Goal: Navigation & Orientation: Find specific page/section

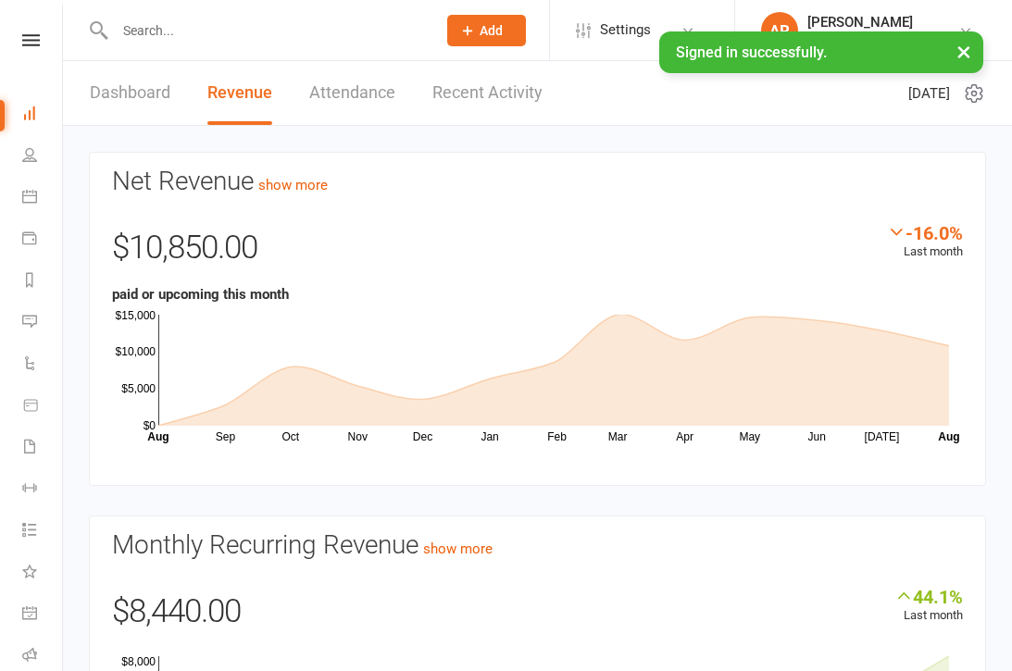
click at [494, 96] on link "Recent Activity" at bounding box center [487, 93] width 110 height 64
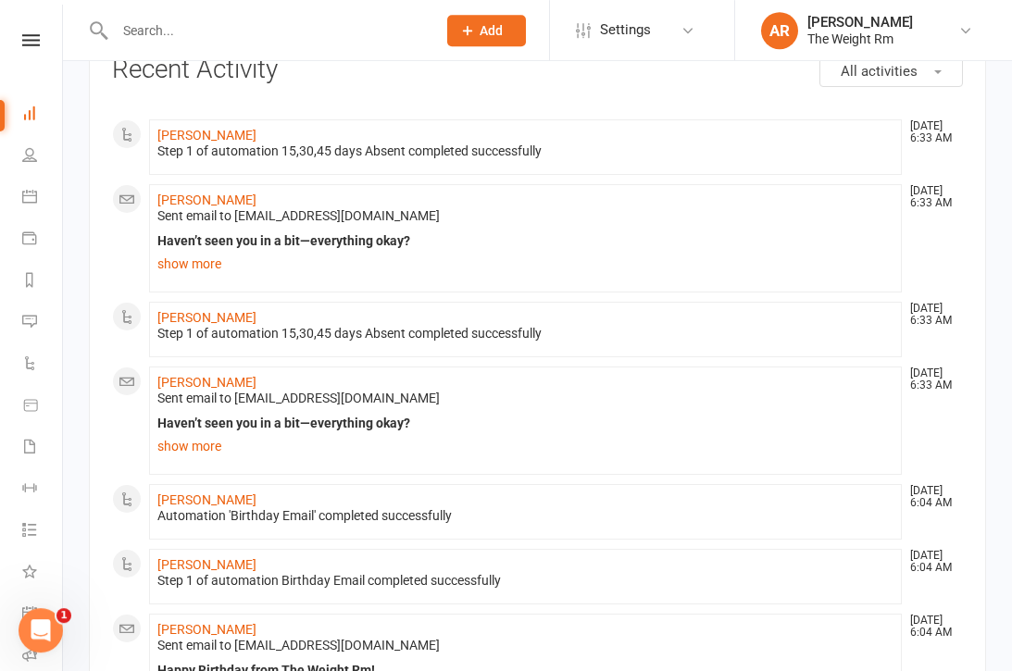
scroll to position [112, 0]
click at [38, 202] on link "Calendar" at bounding box center [43, 199] width 42 height 42
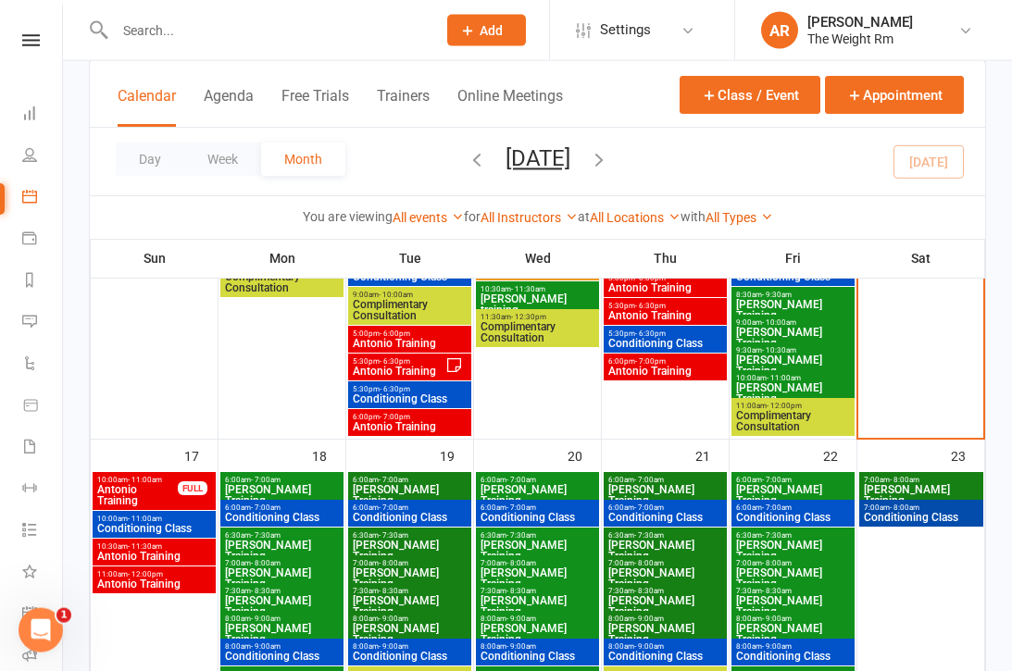
click at [158, 498] on span "Antonio Training" at bounding box center [137, 495] width 82 height 22
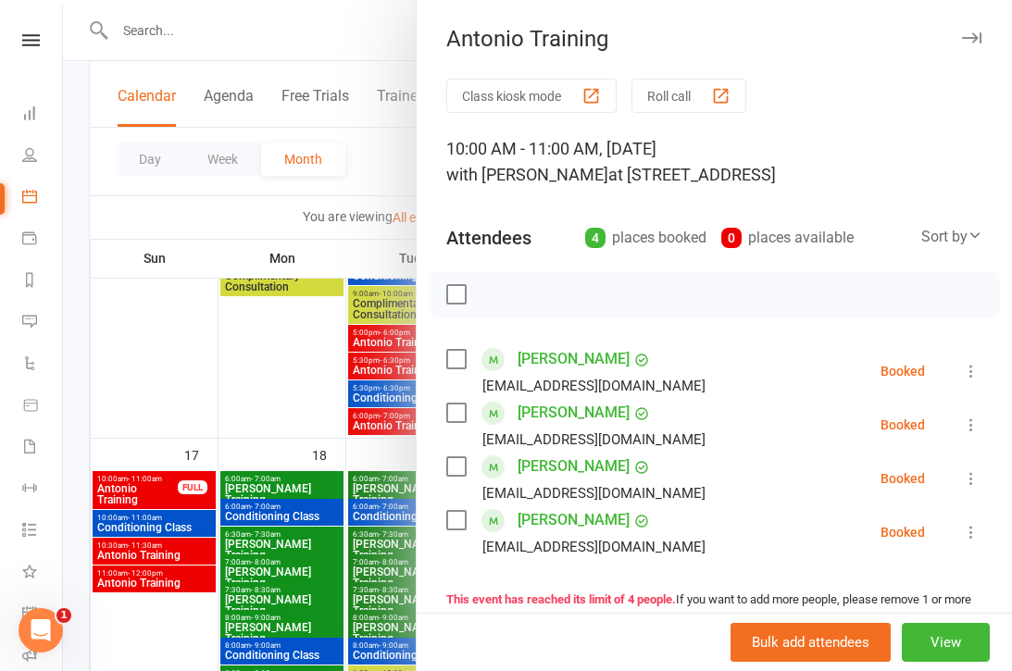
click at [161, 543] on div at bounding box center [537, 335] width 949 height 671
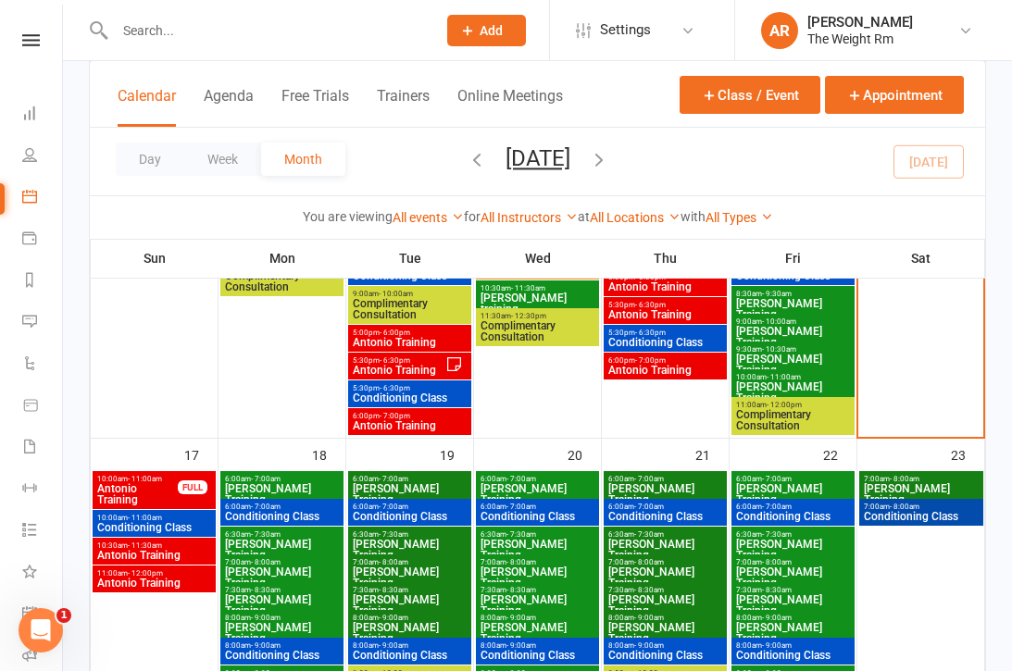
click at [172, 552] on span "Antonio Training" at bounding box center [154, 555] width 116 height 11
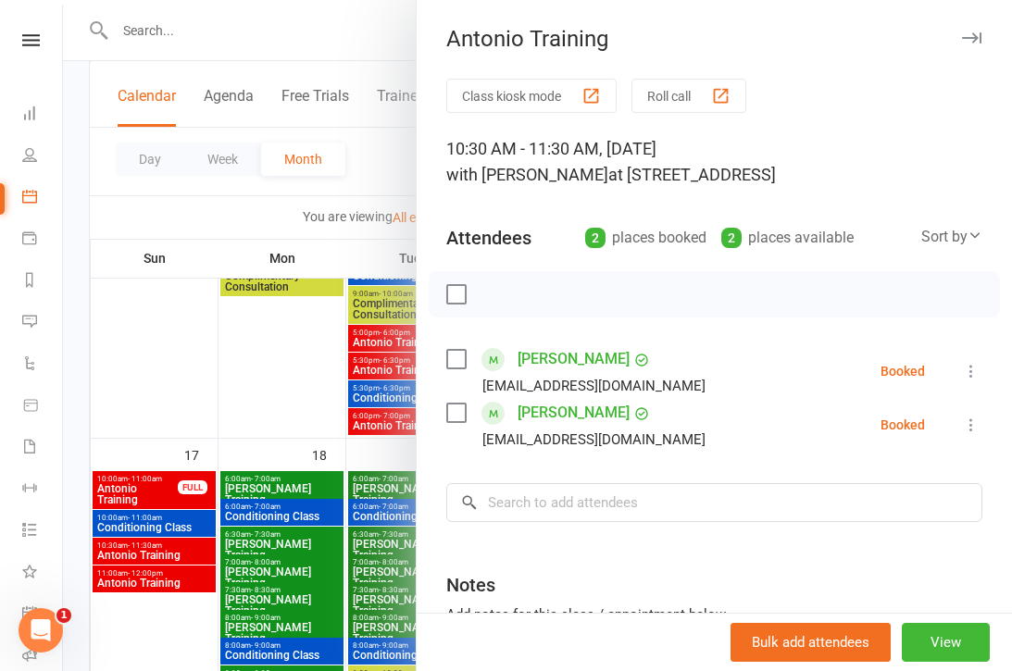
click at [177, 552] on div at bounding box center [537, 335] width 949 height 671
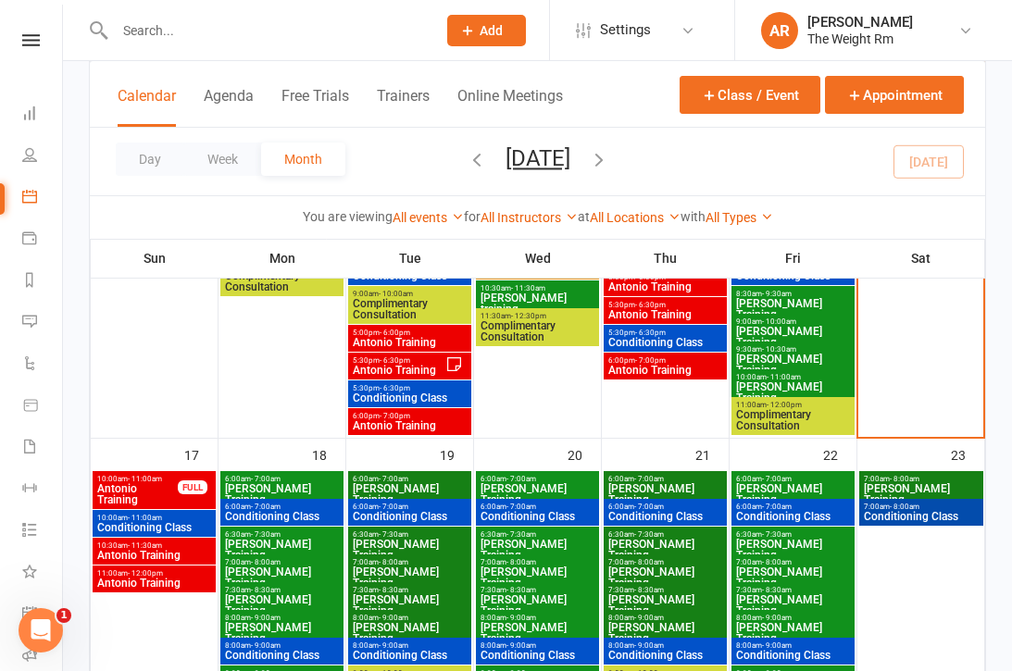
click at [170, 578] on span "Antonio Training" at bounding box center [154, 583] width 116 height 11
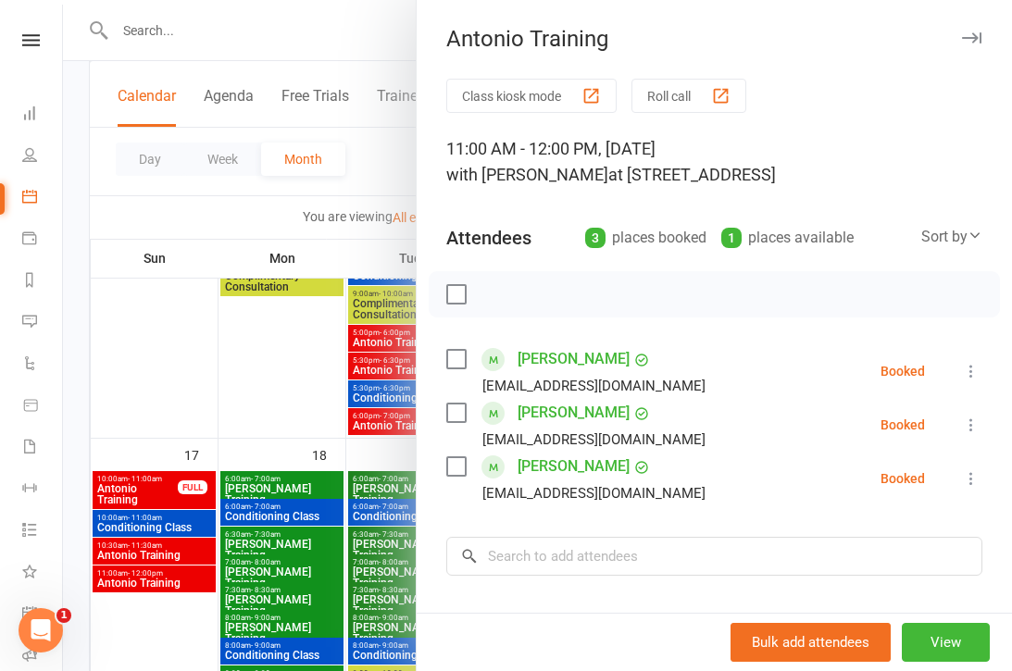
click at [173, 574] on div at bounding box center [537, 335] width 949 height 671
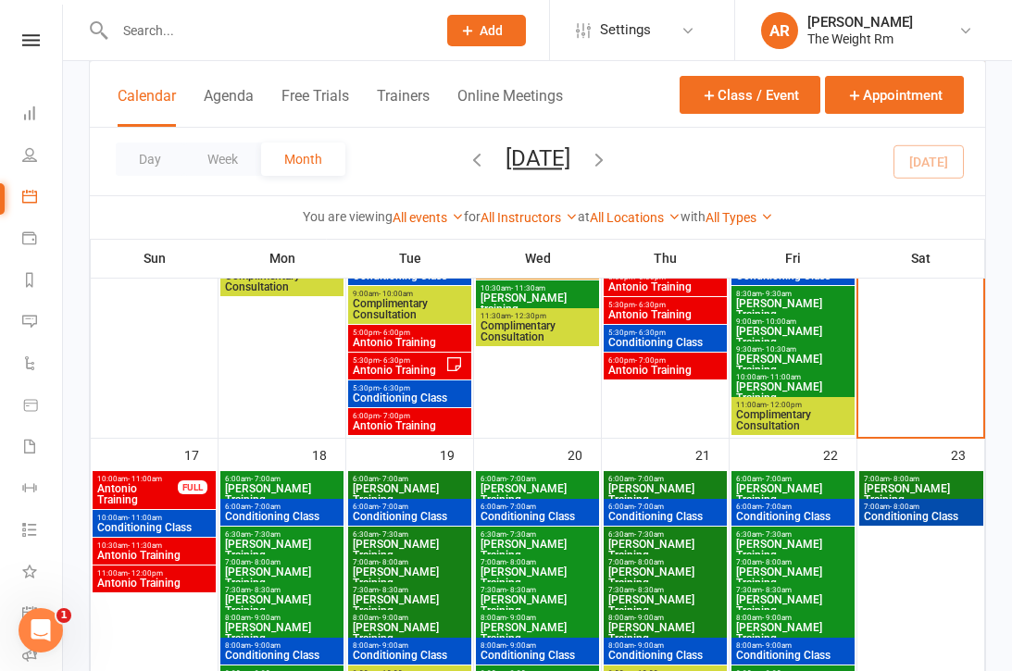
click at [169, 524] on span "Conditioning Class" at bounding box center [154, 527] width 116 height 11
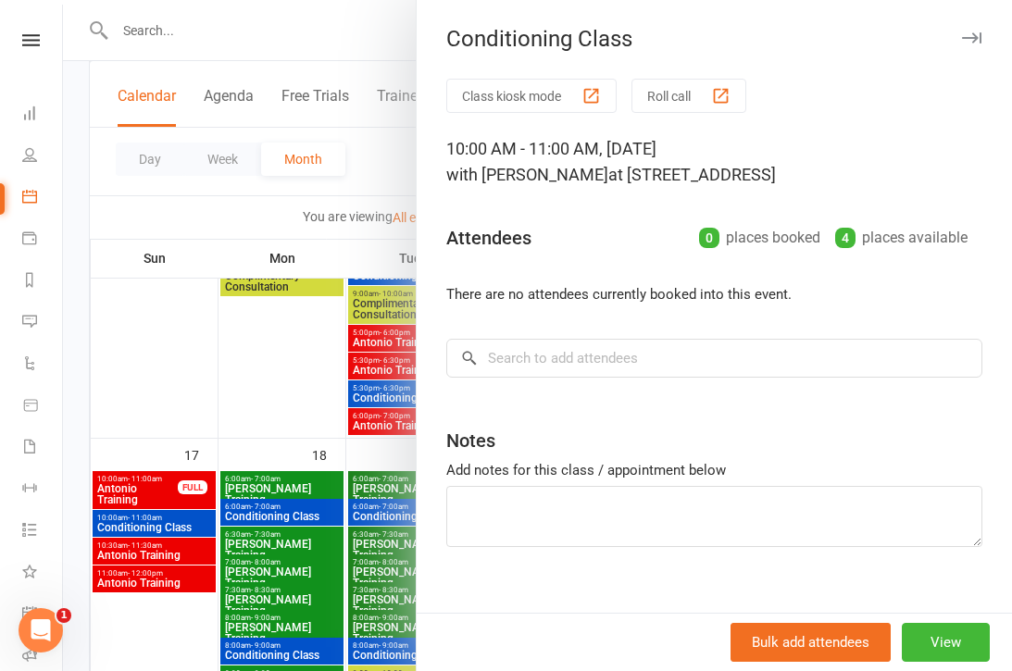
click at [169, 518] on div at bounding box center [537, 335] width 949 height 671
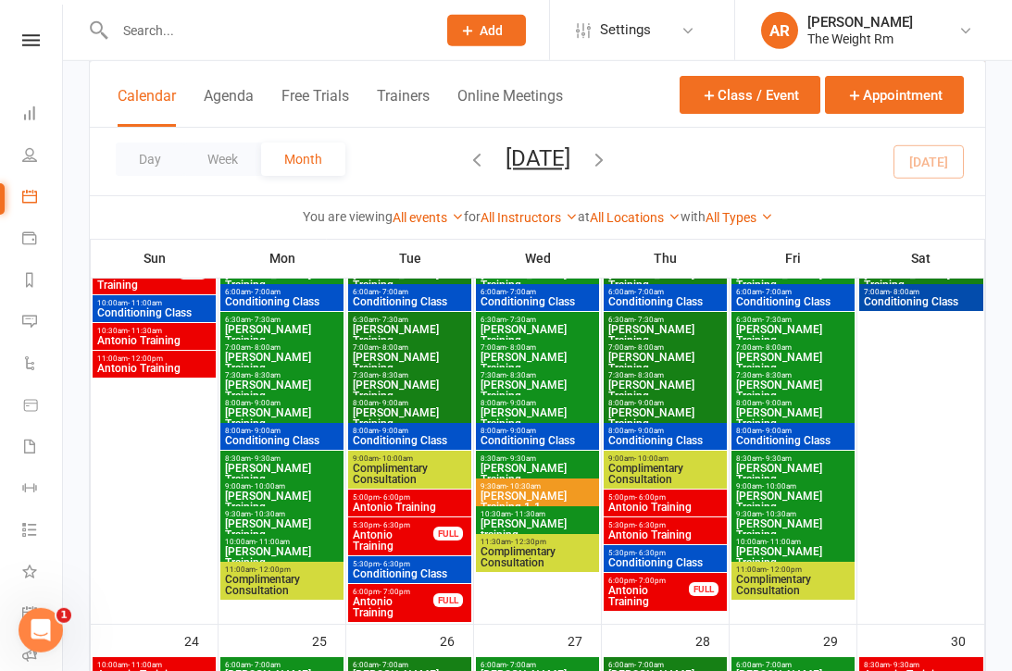
click at [406, 515] on div "5:00pm - 6:00pm Antonio Training" at bounding box center [409, 503] width 123 height 27
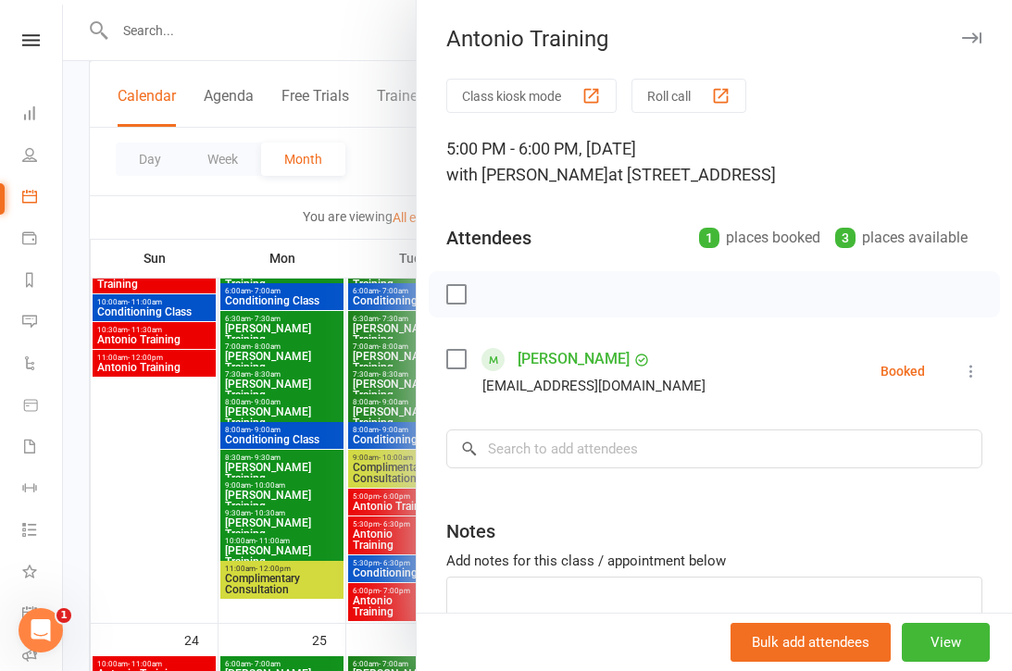
click at [350, 541] on div at bounding box center [537, 335] width 949 height 671
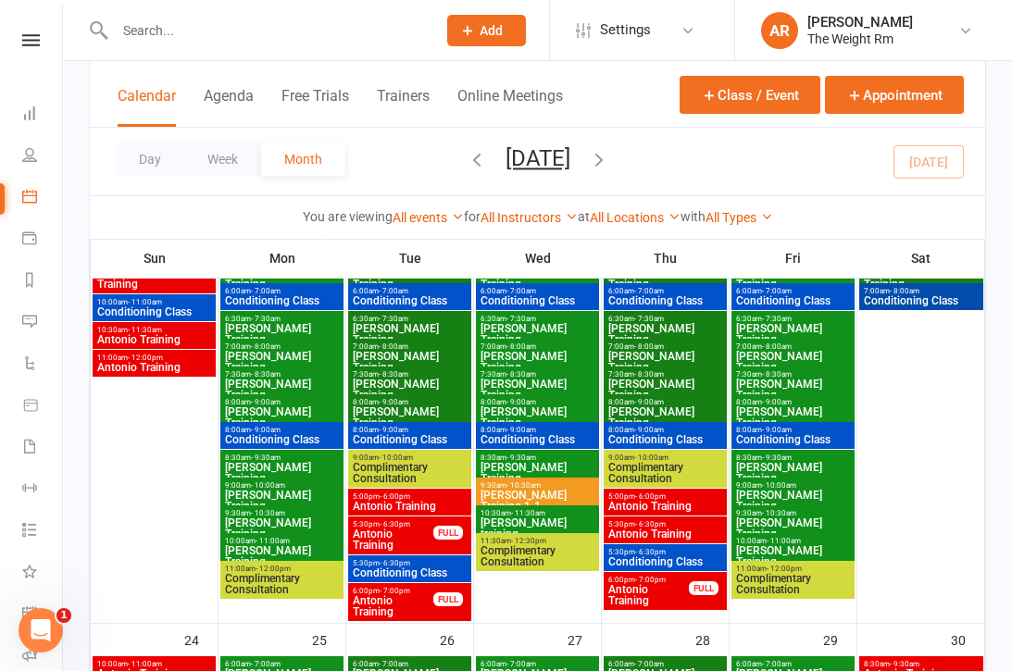
click at [372, 531] on span "Antonio Training" at bounding box center [393, 540] width 82 height 22
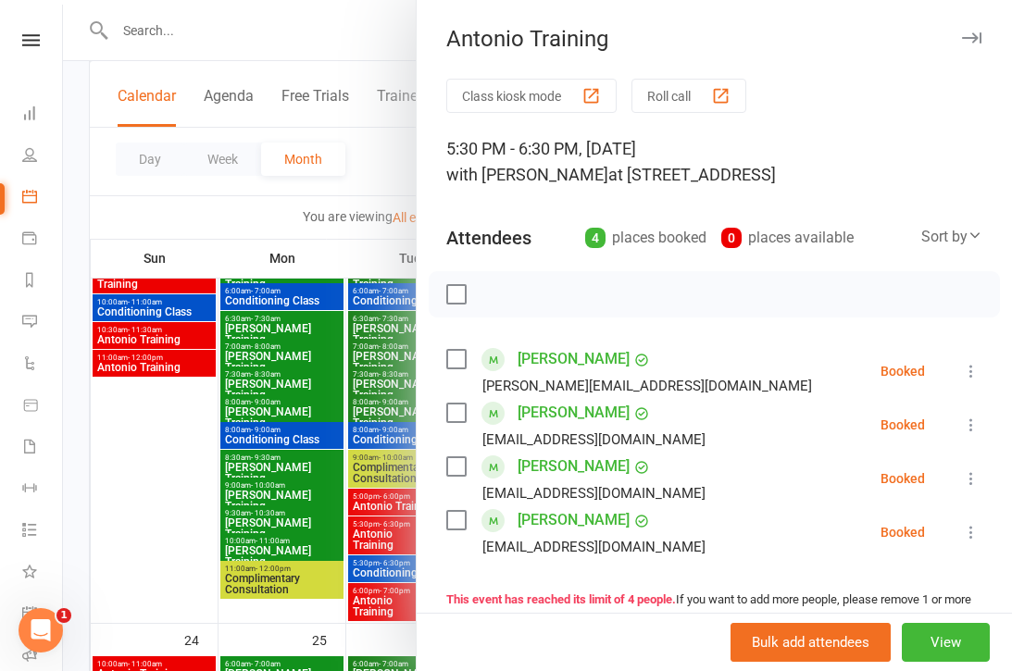
click at [374, 560] on div at bounding box center [537, 335] width 949 height 671
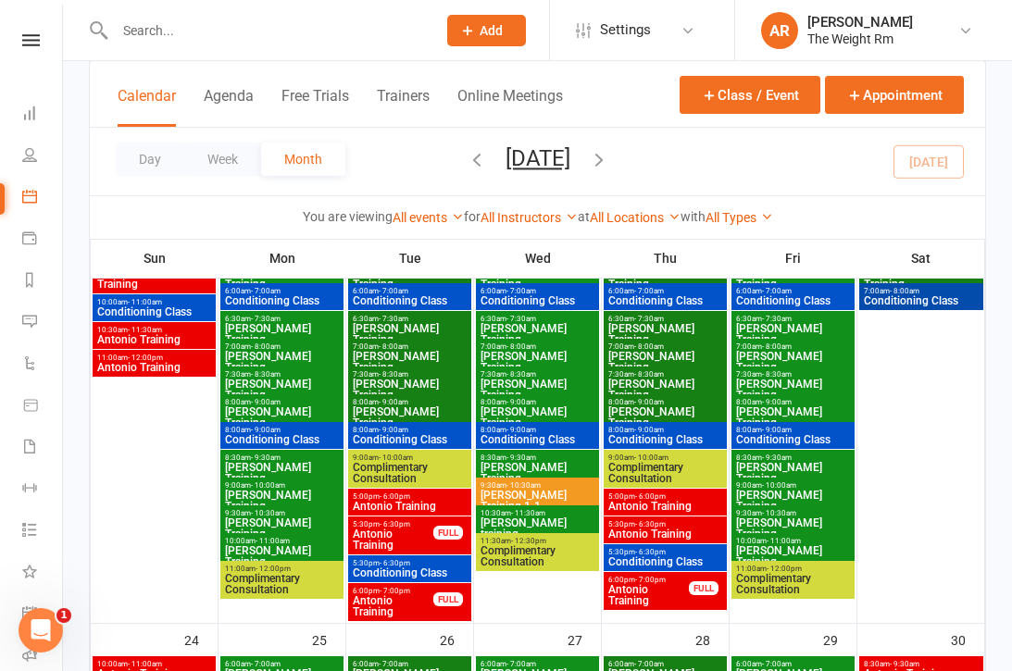
click at [390, 602] on span "Antonio Training" at bounding box center [393, 606] width 82 height 22
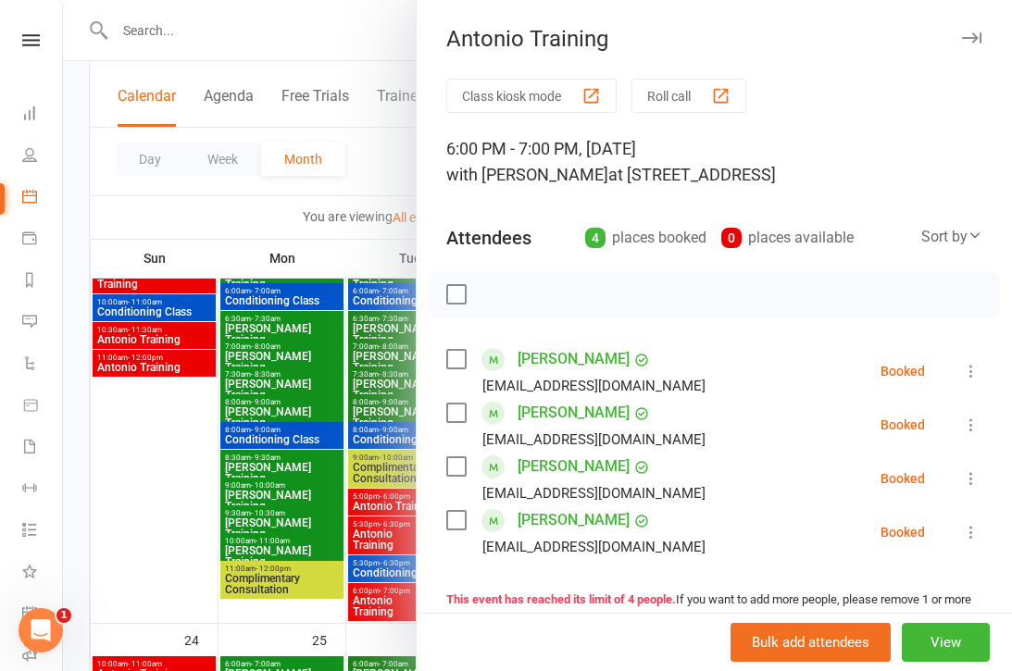
click at [377, 566] on div at bounding box center [537, 335] width 949 height 671
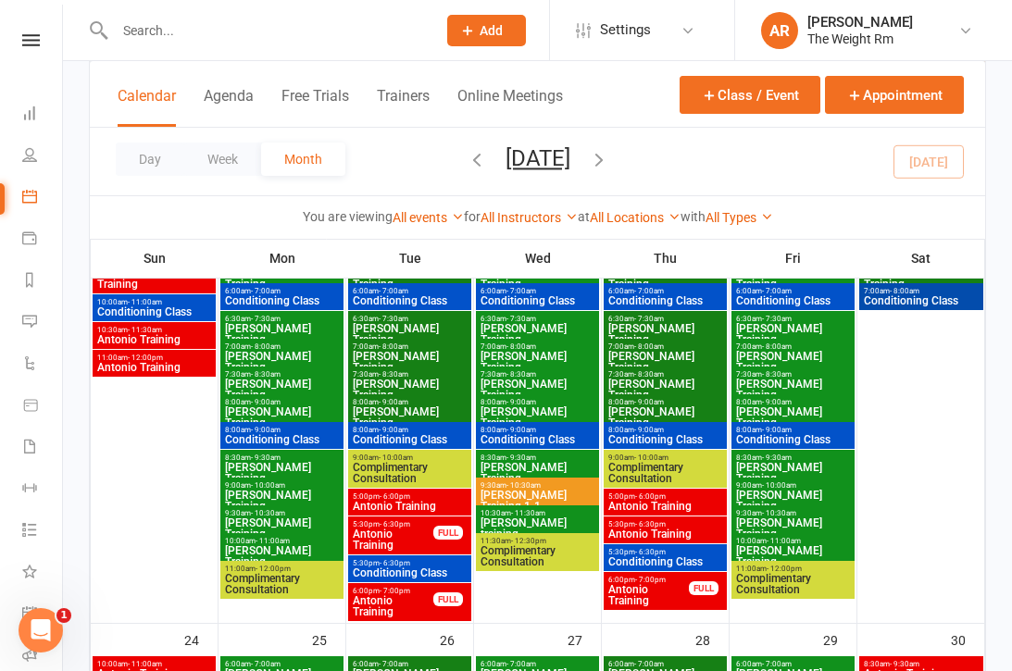
click at [663, 502] on span "Antonio Training" at bounding box center [665, 506] width 116 height 11
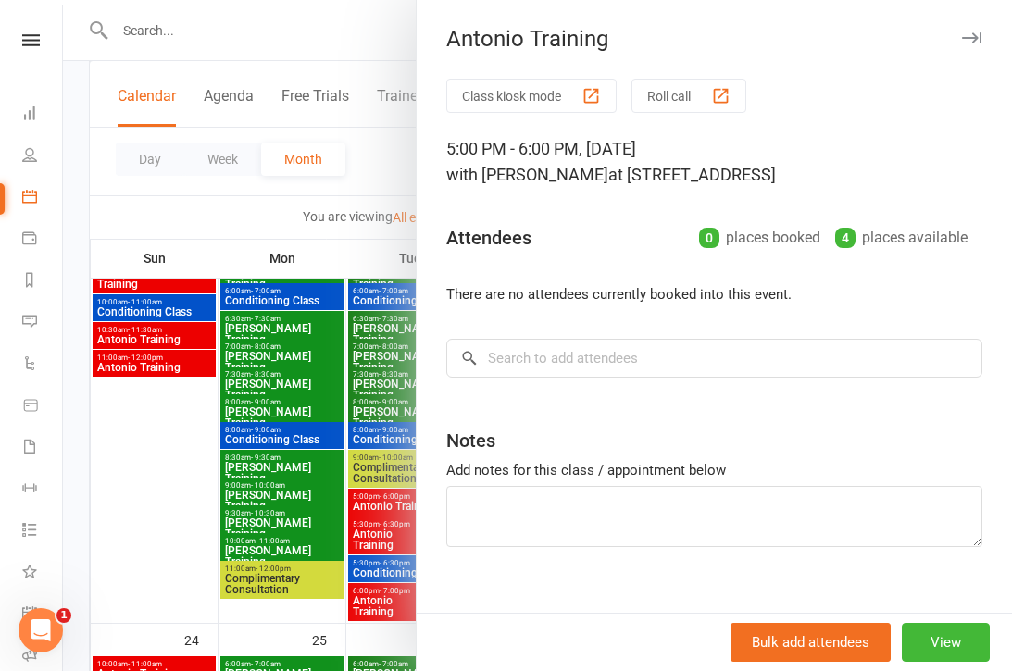
click at [362, 516] on div at bounding box center [537, 335] width 949 height 671
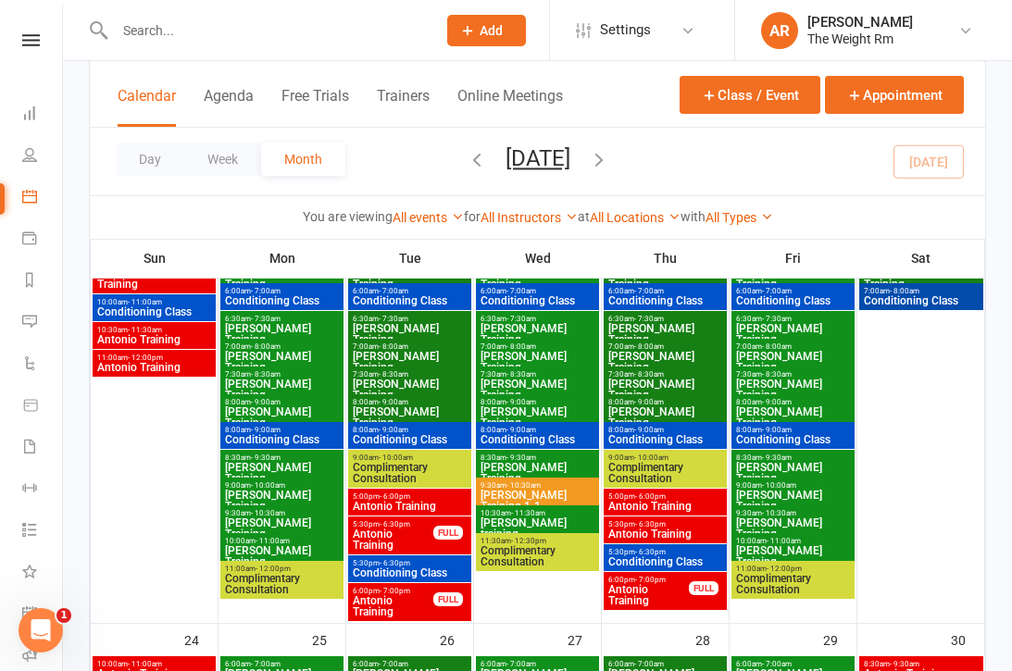
click at [672, 534] on span "Antonio Training" at bounding box center [665, 534] width 116 height 11
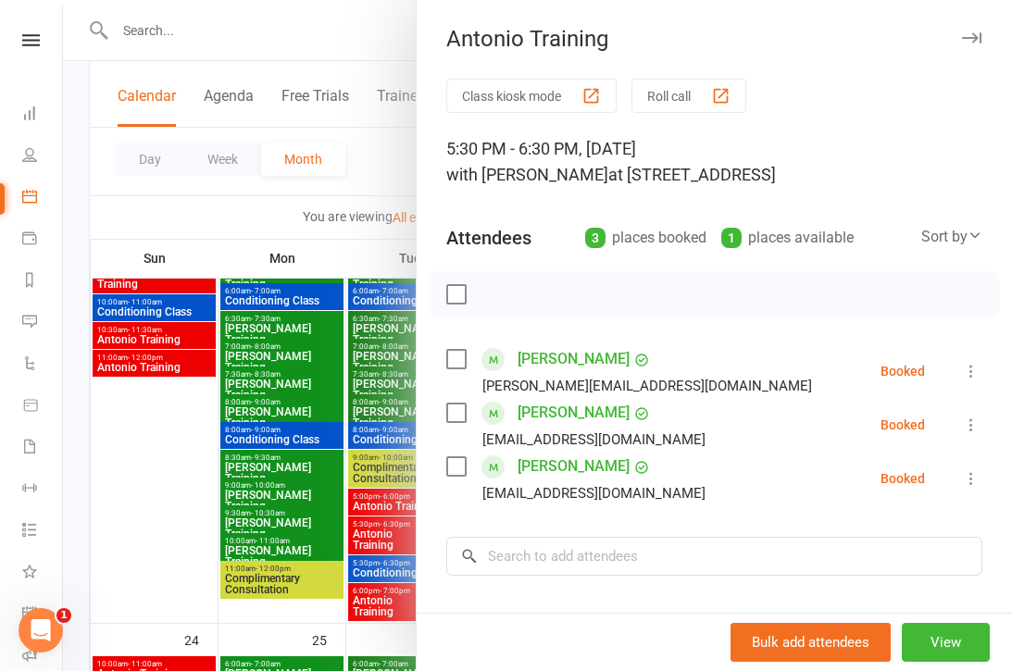
click at [348, 526] on div at bounding box center [537, 335] width 949 height 671
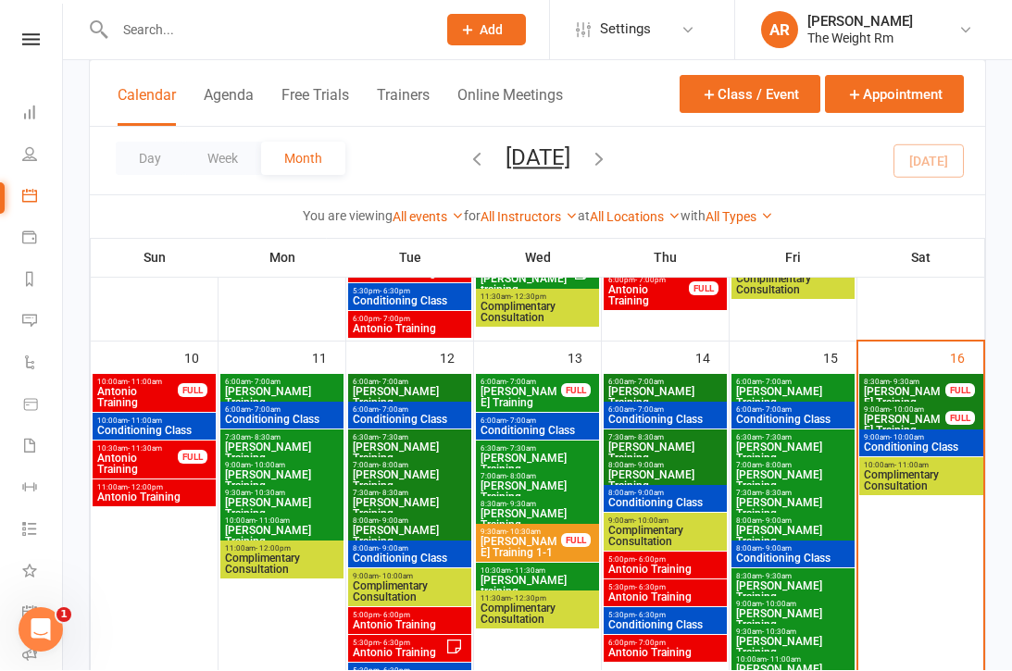
click at [918, 390] on span "[PERSON_NAME] Training" at bounding box center [904, 398] width 83 height 22
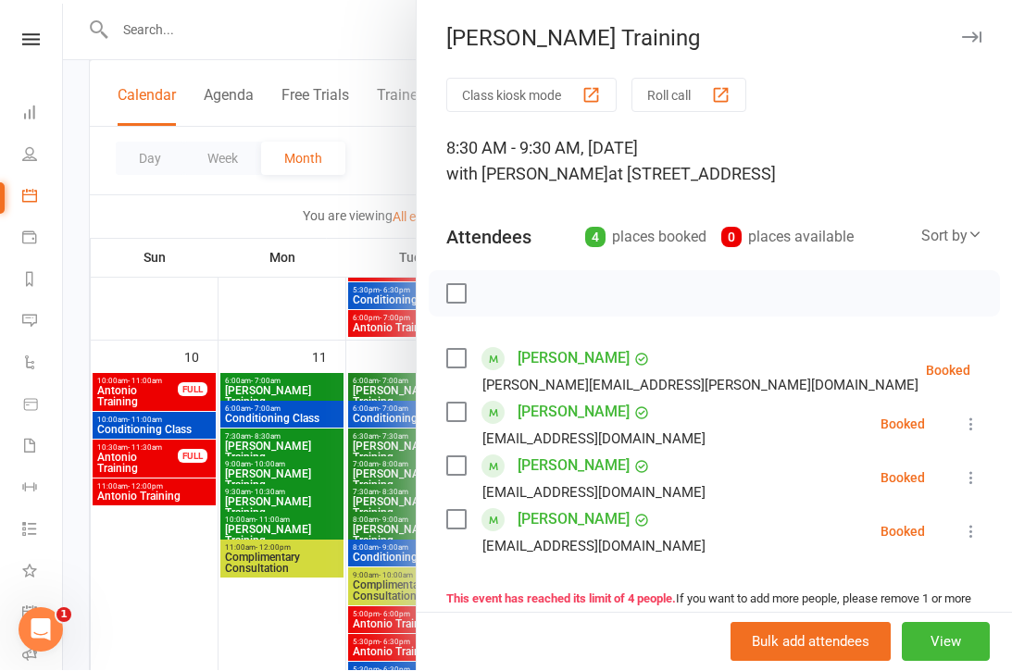
click at [353, 493] on div at bounding box center [537, 335] width 949 height 671
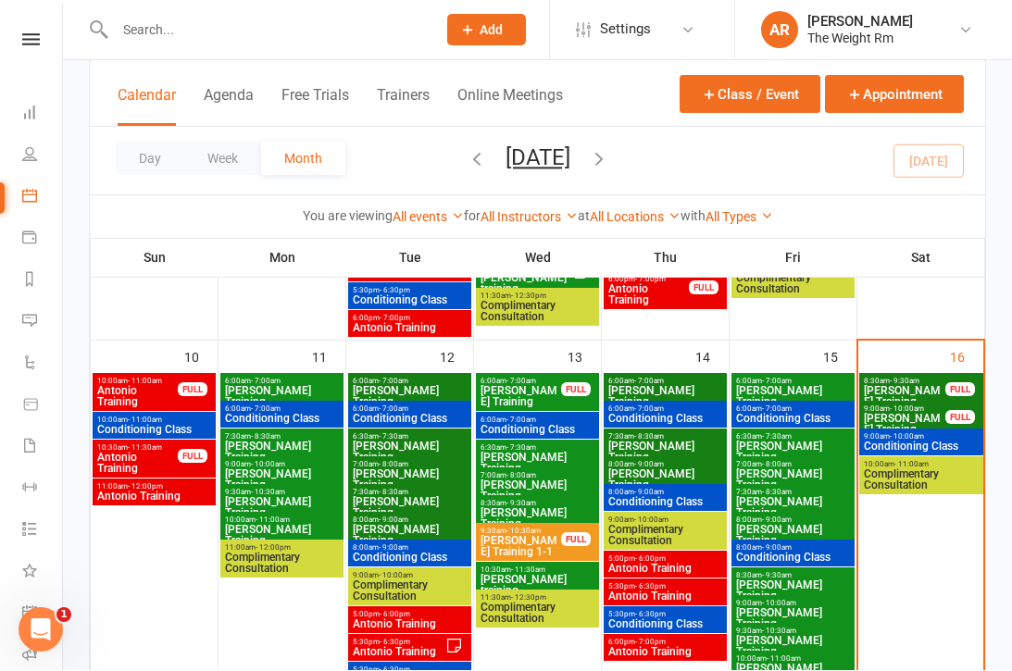
click at [939, 420] on span "[PERSON_NAME] Training" at bounding box center [904, 425] width 83 height 22
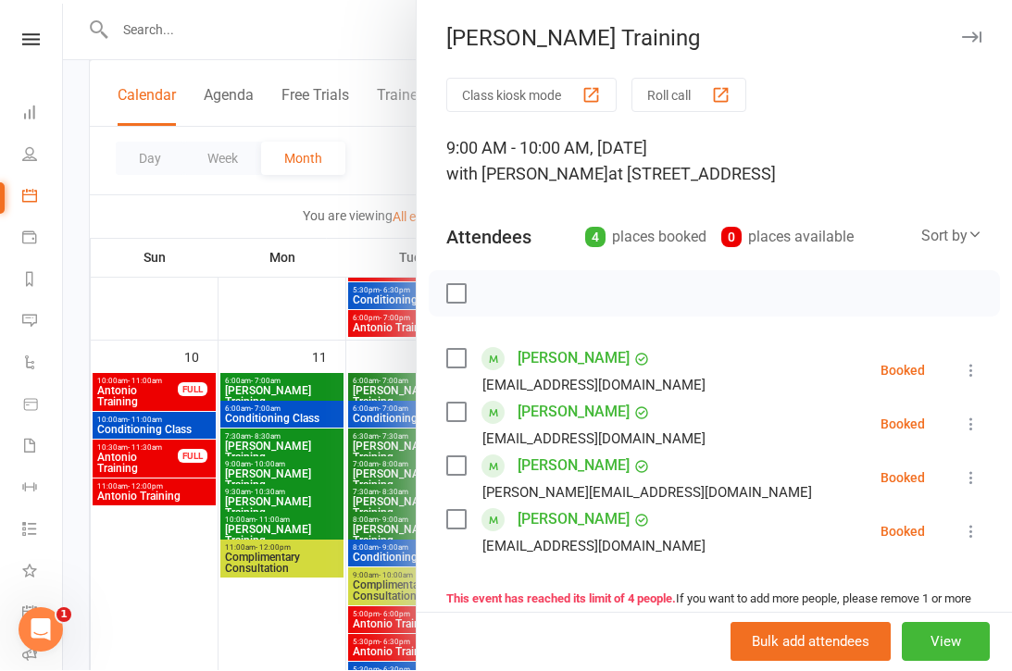
click at [293, 506] on div at bounding box center [537, 335] width 949 height 671
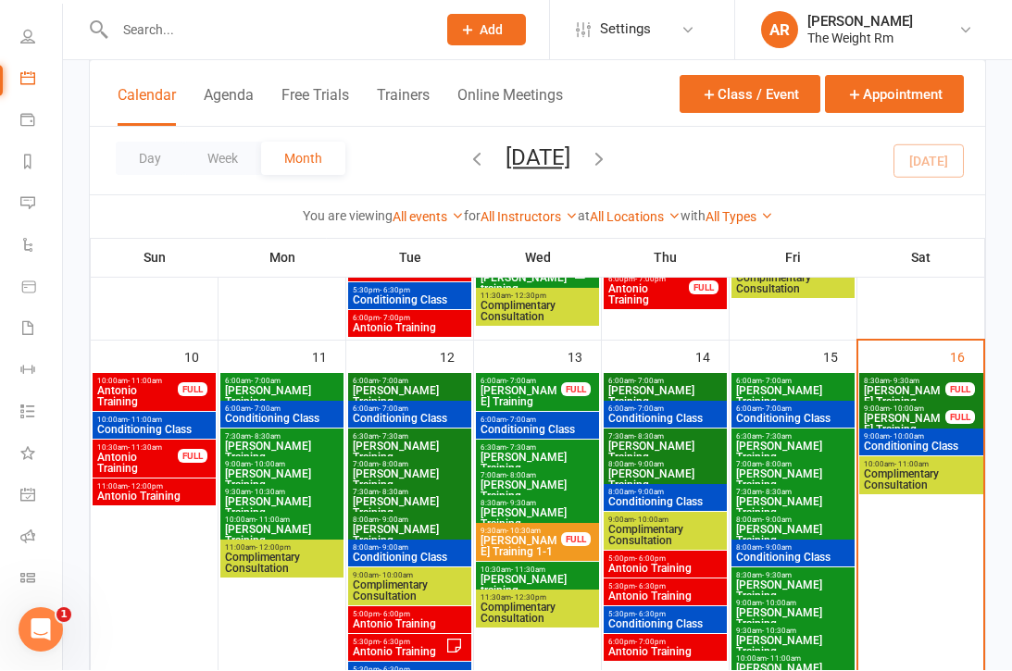
scroll to position [118, 2]
click at [27, 494] on icon at bounding box center [28, 497] width 6 height 6
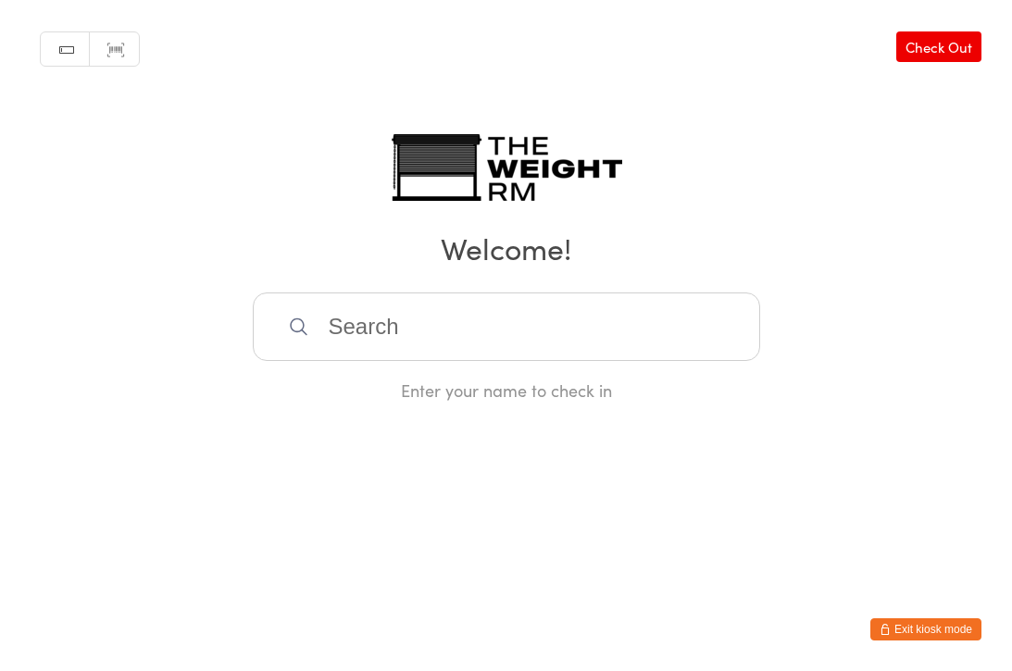
click at [914, 639] on button "Exit kiosk mode" at bounding box center [925, 629] width 111 height 22
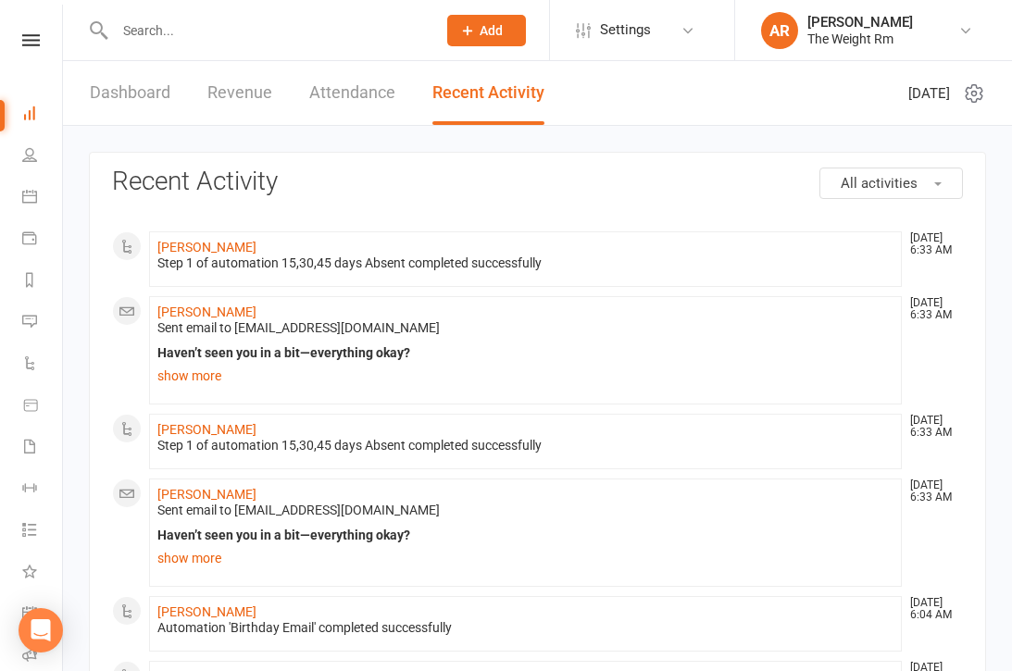
click at [146, 43] on input "text" at bounding box center [266, 31] width 314 height 26
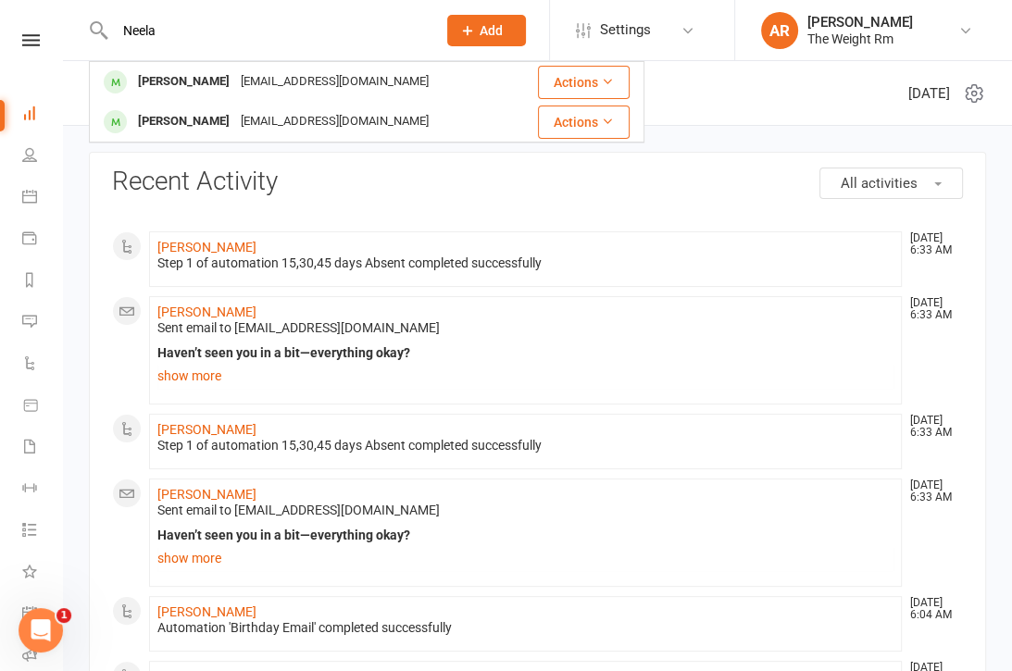
type input "Neela"
click at [169, 81] on div "[PERSON_NAME]" at bounding box center [183, 82] width 103 height 27
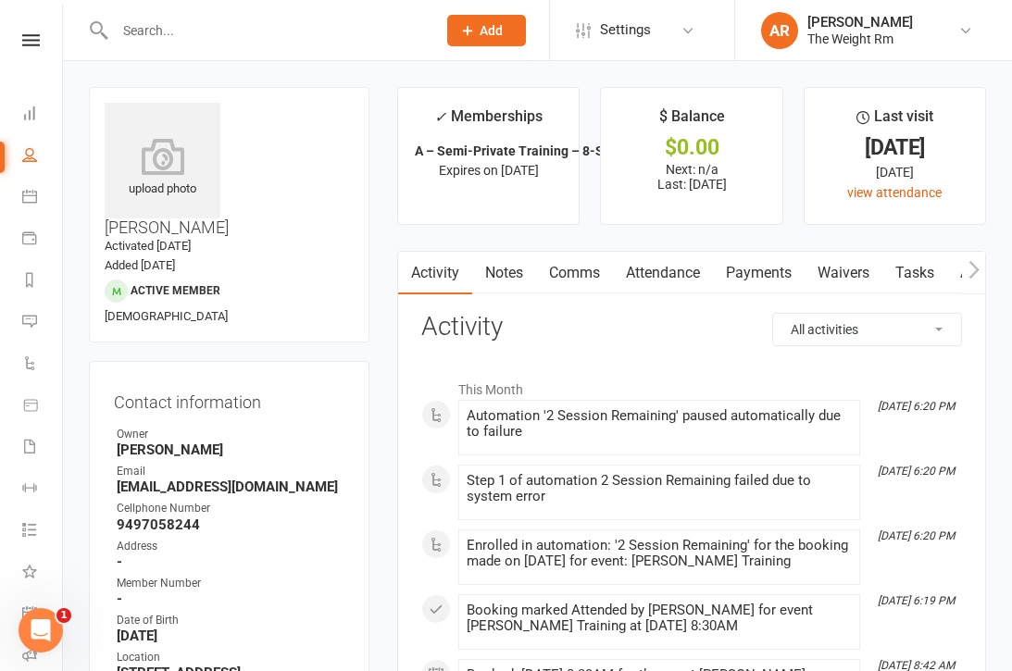
click at [26, 189] on icon at bounding box center [29, 196] width 15 height 15
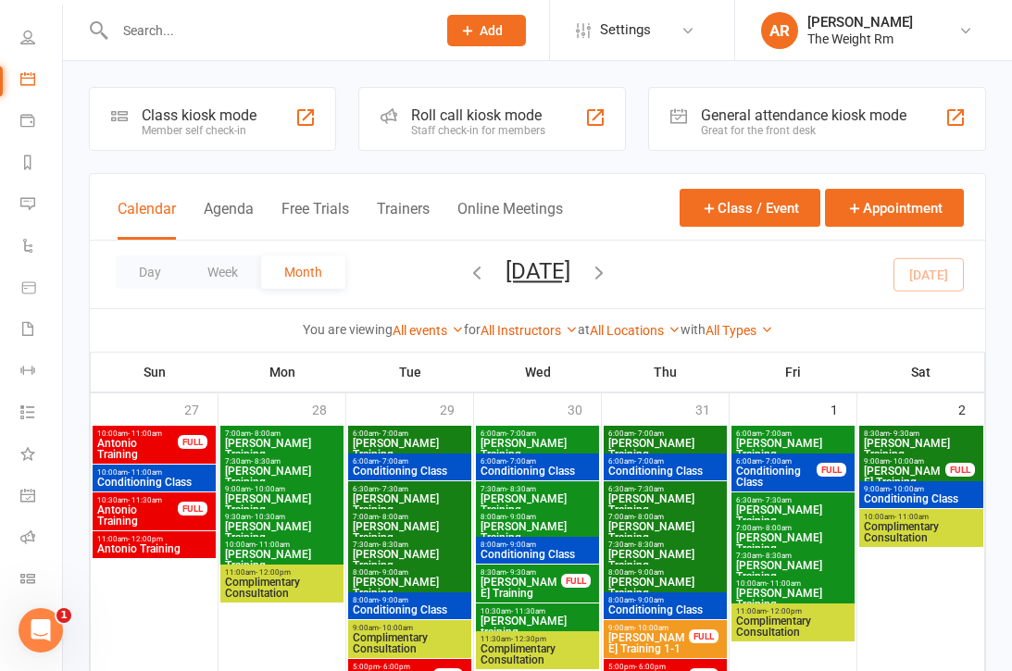
scroll to position [118, 2]
click at [28, 491] on icon at bounding box center [27, 495] width 15 height 15
